Goal: Complete application form

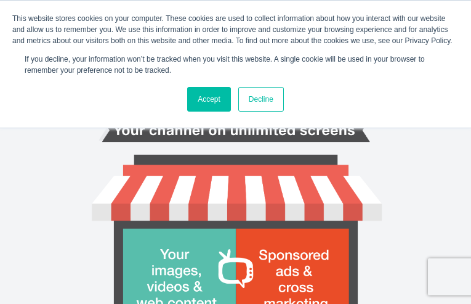
type input "xckGQUyYAhnL"
type input "[PERSON_NAME][EMAIL_ADDRESS][DOMAIN_NAME]"
type input "vlwZsSThDvQLTes"
type input "GgJtUtGCRAaqTjL"
type input "LSgVQpWjkcx"
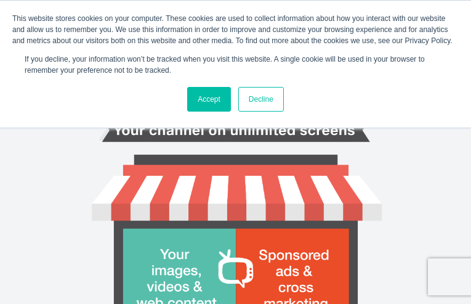
type input "IlukARTcxBOA"
type input "2739062661"
